Goal: Answer question/provide support

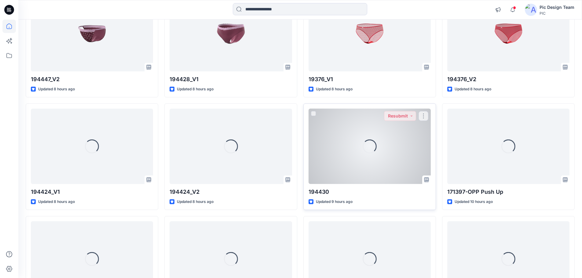
scroll to position [322, 0]
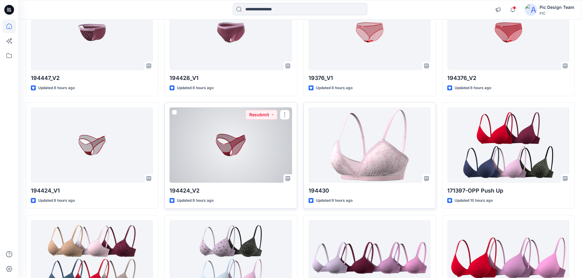
click at [249, 138] on div at bounding box center [231, 145] width 122 height 75
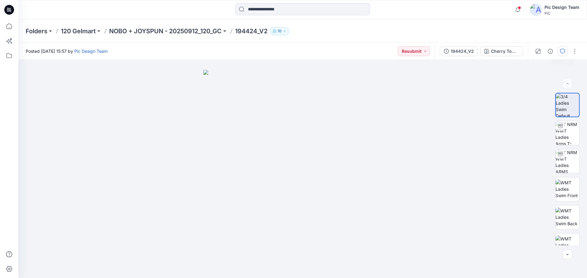
click at [560, 54] on button "button" at bounding box center [562, 51] width 10 height 10
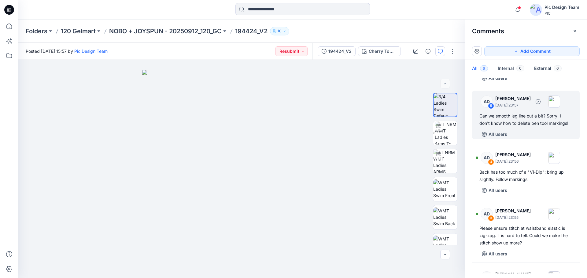
scroll to position [42, 0]
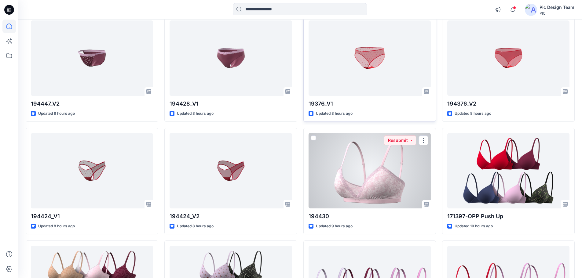
scroll to position [261, 0]
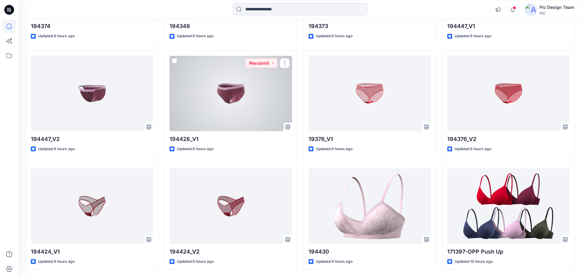
drag, startPoint x: 213, startPoint y: 101, endPoint x: 234, endPoint y: 106, distance: 21.0
click at [213, 101] on div at bounding box center [231, 93] width 122 height 75
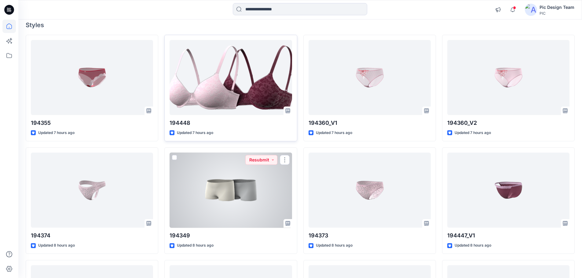
scroll to position [16, 0]
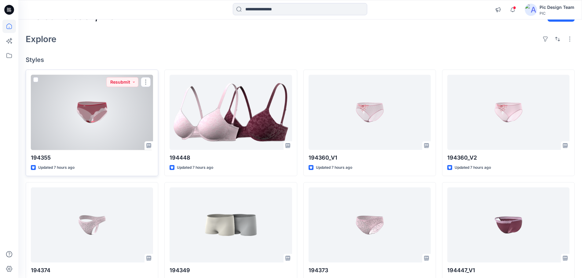
click at [114, 113] on div at bounding box center [92, 112] width 122 height 75
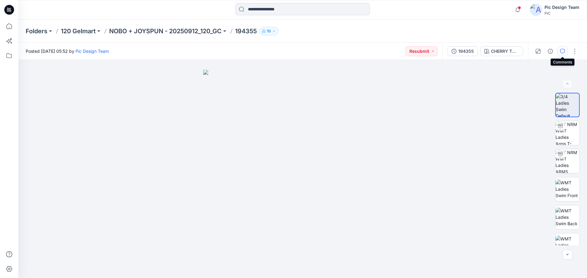
click at [563, 51] on icon "button" at bounding box center [562, 51] width 5 height 5
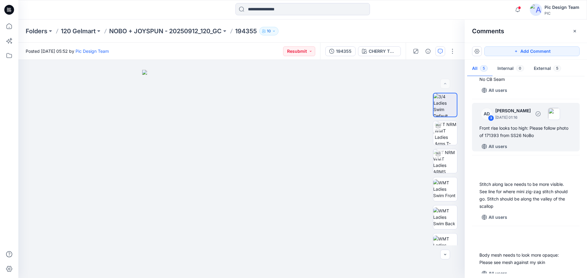
scroll to position [85, 0]
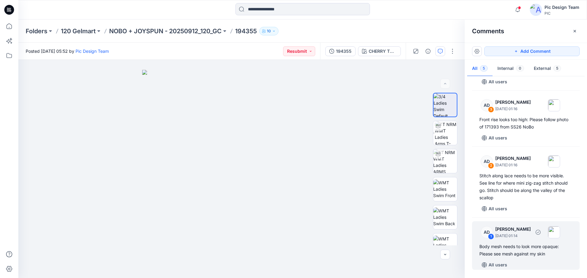
click at [517, 255] on div "Body mesh needs to look more opaque: Please see mesh against my skin" at bounding box center [525, 250] width 93 height 15
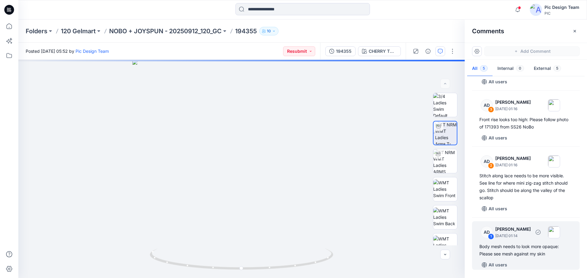
click at [506, 248] on div "Body mesh needs to look more opaque: Please see mesh against my skin" at bounding box center [525, 250] width 93 height 15
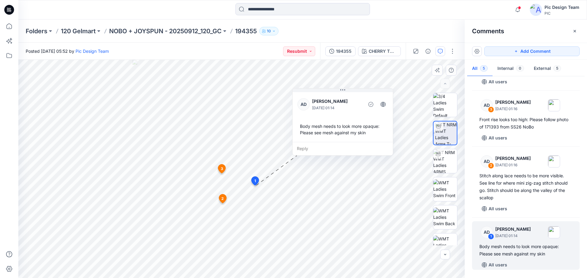
drag, startPoint x: 360, startPoint y: 126, endPoint x: 365, endPoint y: 126, distance: 5.5
click at [365, 126] on div "Body mesh needs to look more opaque: Please see mesh against my skin" at bounding box center [342, 130] width 90 height 18
click at [369, 126] on div "Body mesh needs to look more opaque: Please see mesh against my skin" at bounding box center [344, 130] width 90 height 18
copy div "opaque"
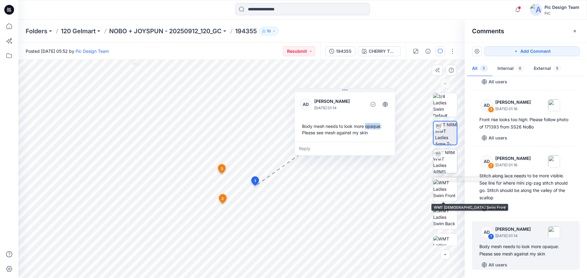
click at [442, 167] on img at bounding box center [445, 161] width 24 height 24
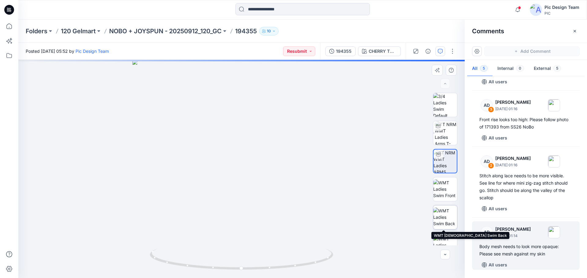
click at [446, 218] on img at bounding box center [445, 217] width 24 height 19
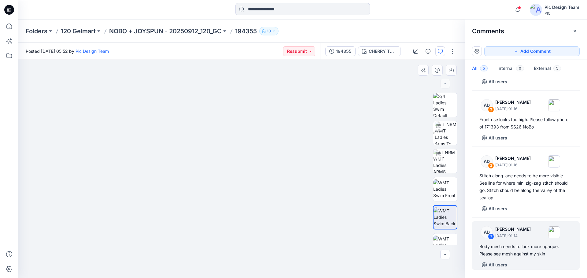
drag, startPoint x: 287, startPoint y: 244, endPoint x: 309, endPoint y: 132, distance: 113.7
click at [309, 132] on img at bounding box center [242, 133] width 292 height 292
drag, startPoint x: 245, startPoint y: 175, endPoint x: 238, endPoint y: 161, distance: 15.4
click at [238, 161] on img at bounding box center [241, 88] width 379 height 379
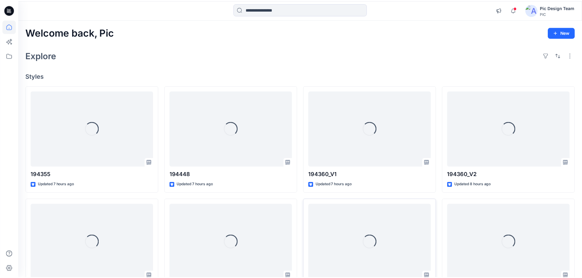
scroll to position [16, 0]
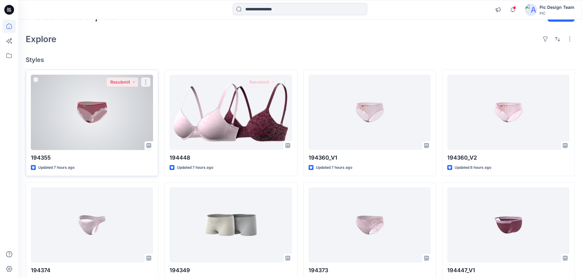
click at [113, 132] on div at bounding box center [92, 112] width 122 height 75
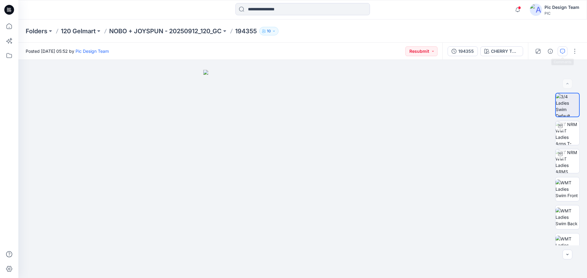
click at [559, 51] on button "button" at bounding box center [562, 51] width 10 height 10
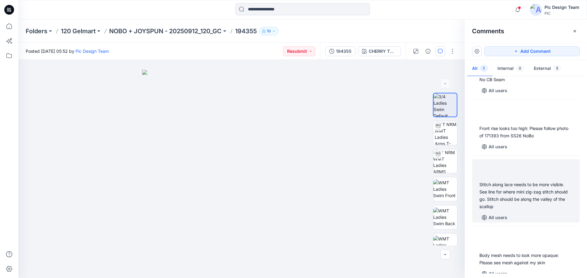
scroll to position [85, 0]
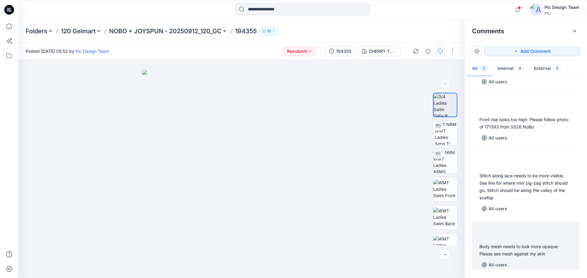
click at [511, 243] on div "Body mesh needs to look more opaque: Please see mesh against my skin All users" at bounding box center [526, 246] width 108 height 49
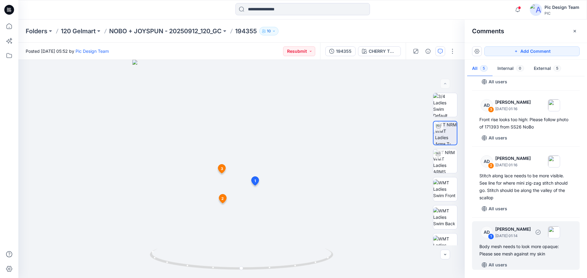
click at [492, 236] on div "1" at bounding box center [491, 237] width 6 height 6
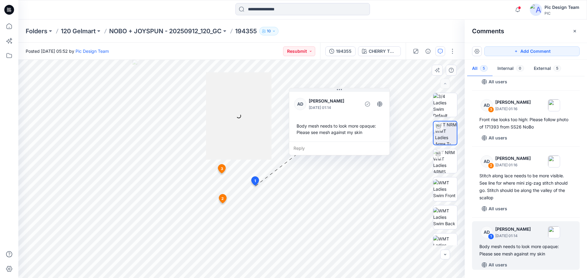
click at [300, 146] on div "Reply" at bounding box center [339, 148] width 100 height 13
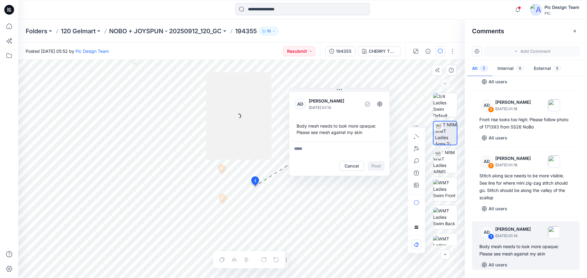
click at [257, 135] on div at bounding box center [238, 115] width 65 height 87
click at [350, 164] on button "Cancel" at bounding box center [351, 166] width 25 height 10
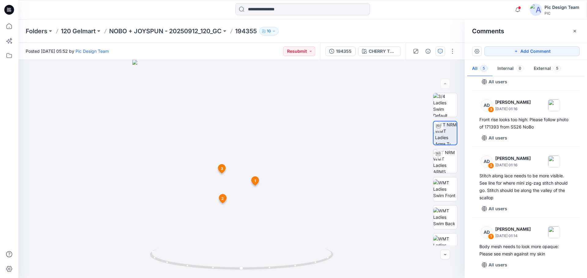
click at [259, 183] on icon at bounding box center [255, 183] width 10 height 12
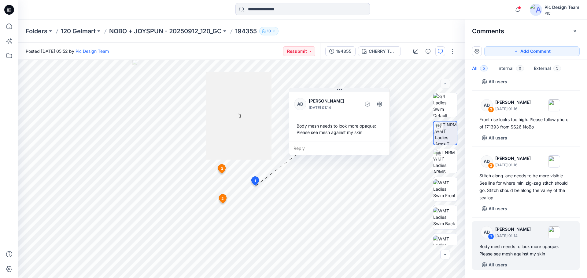
click at [292, 149] on div "Reply" at bounding box center [339, 148] width 100 height 13
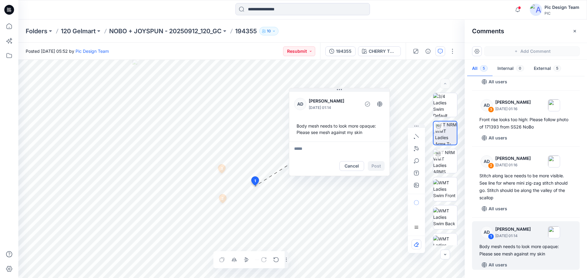
click at [237, 278] on html "Notifications [PERSON_NAME] changed the status of 194355 to Resubmit ` View Sty…" at bounding box center [293, 139] width 587 height 278
